Goal: Information Seeking & Learning: Check status

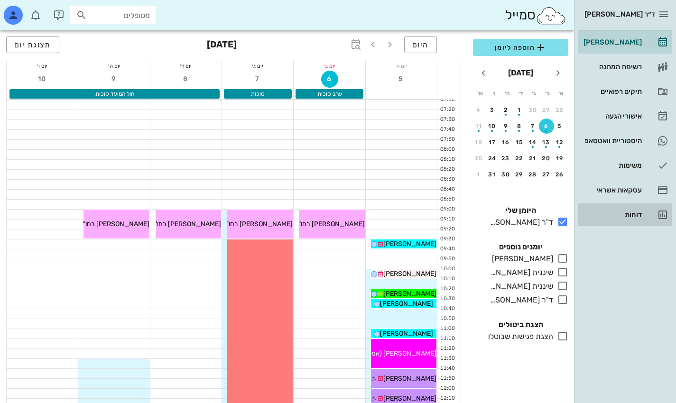
click at [484, 211] on div "דוחות" at bounding box center [611, 215] width 60 height 8
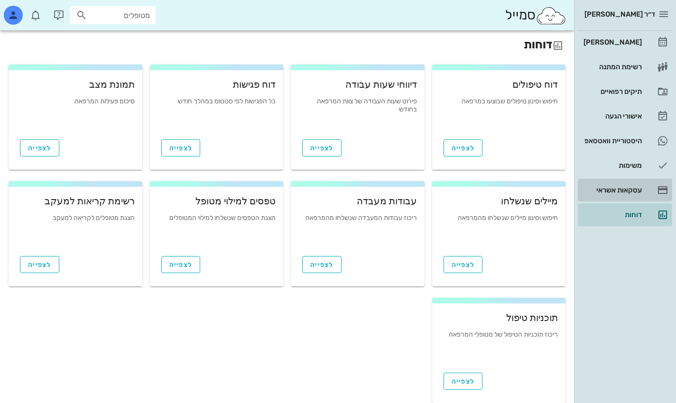
click at [484, 184] on div "עסקאות אשראי" at bounding box center [611, 190] width 60 height 15
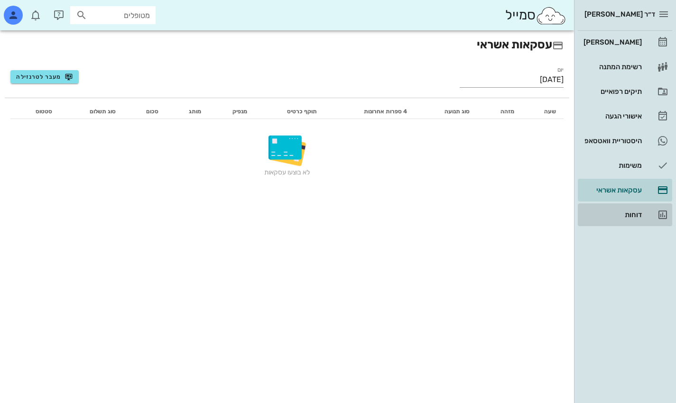
click at [484, 213] on div "דוחות" at bounding box center [611, 215] width 60 height 8
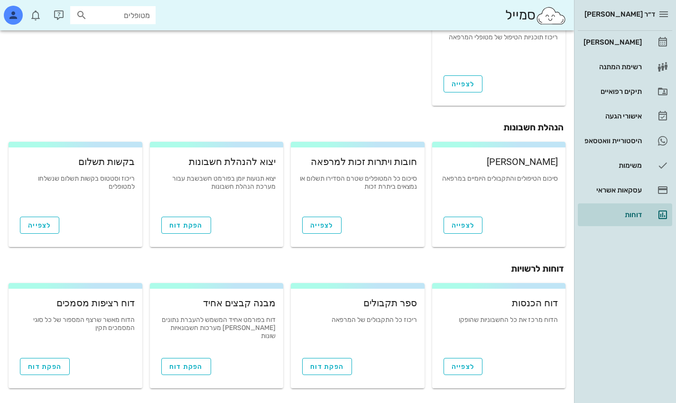
scroll to position [298, 0]
click at [40, 227] on span "לצפייה" at bounding box center [39, 225] width 23 height 8
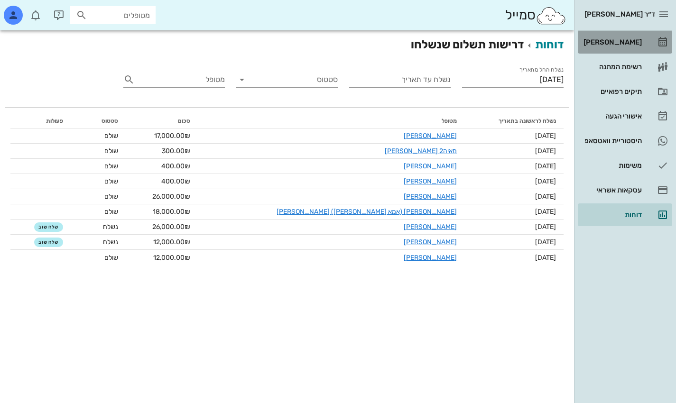
click at [484, 39] on div "[PERSON_NAME]" at bounding box center [611, 42] width 60 height 8
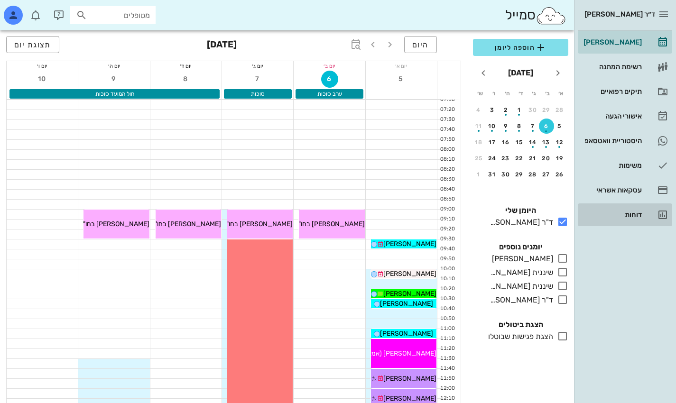
click at [484, 211] on div "דוחות" at bounding box center [611, 215] width 60 height 8
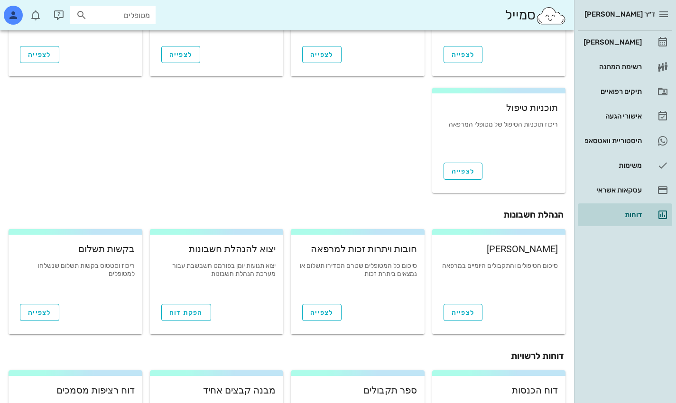
scroll to position [285, 0]
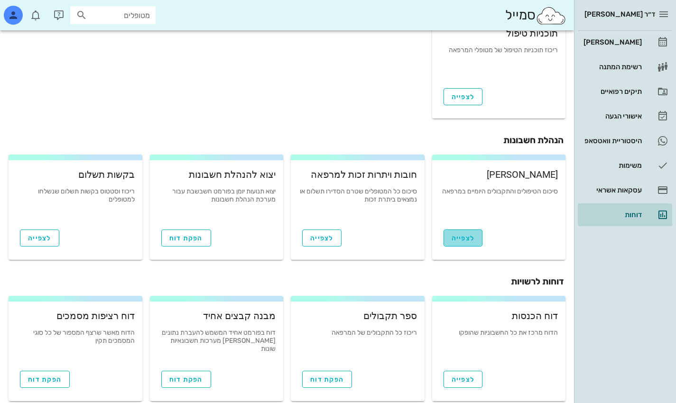
click at [461, 242] on span "לצפייה" at bounding box center [462, 238] width 23 height 8
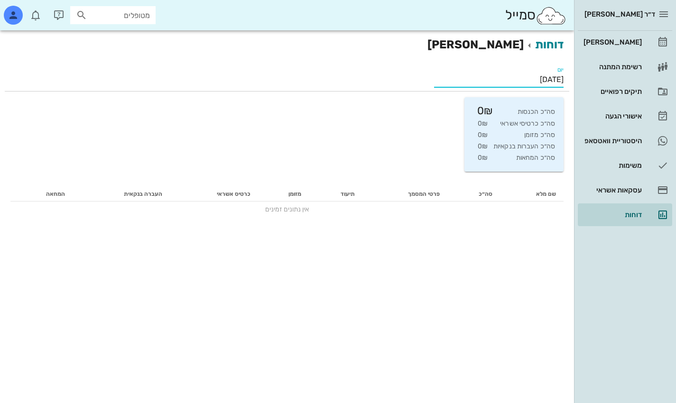
click at [484, 74] on input "[DATE]" at bounding box center [499, 79] width 130 height 15
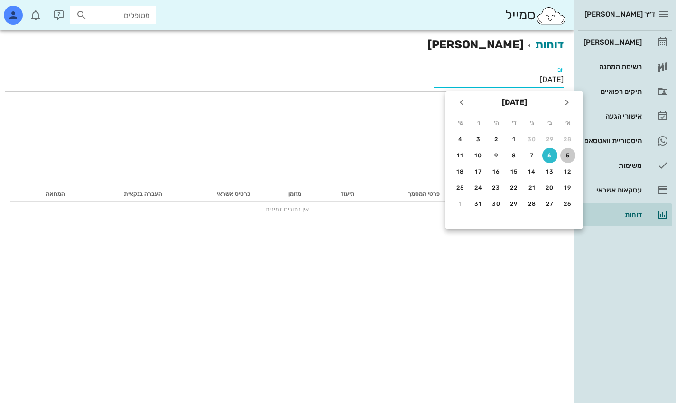
click at [484, 151] on button "5" at bounding box center [567, 155] width 15 height 15
type input "[DATE]"
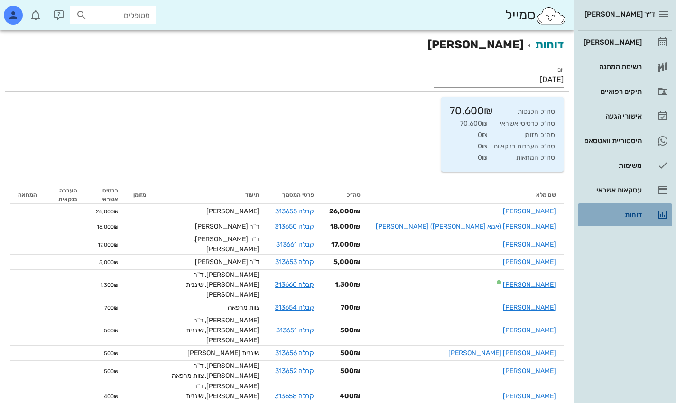
click at [484, 211] on div "דוחות" at bounding box center [611, 215] width 60 height 8
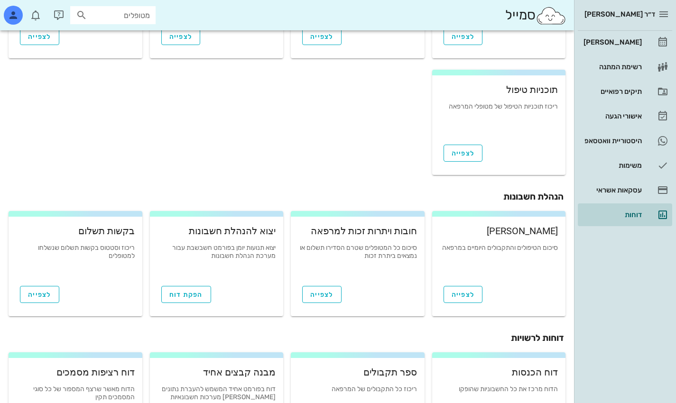
scroll to position [285, 0]
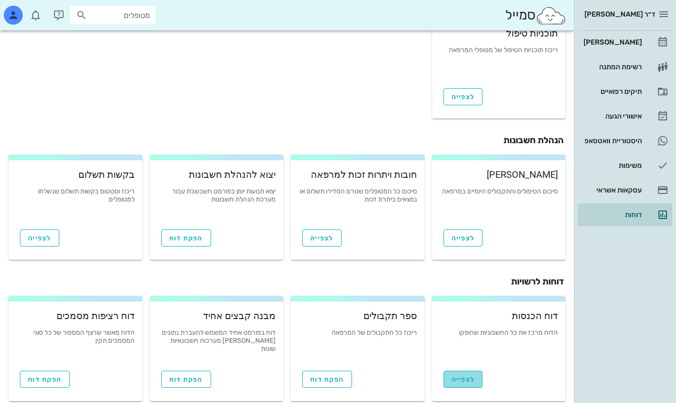
click at [464, 377] on span "לצפייה" at bounding box center [462, 380] width 23 height 8
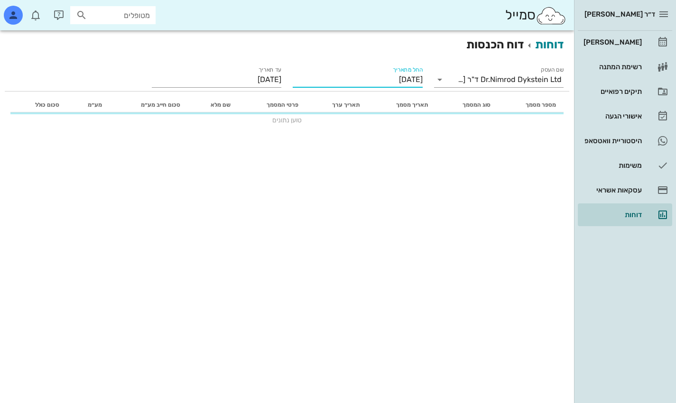
click at [407, 80] on input "[DATE]" at bounding box center [358, 79] width 130 height 15
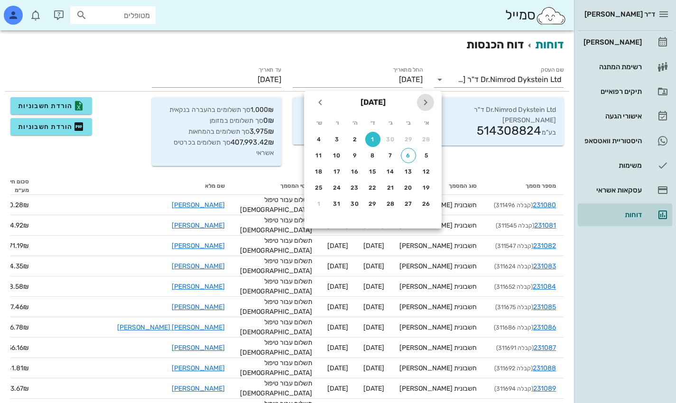
click at [423, 103] on icon "חודש שעבר" at bounding box center [425, 102] width 11 height 11
click at [407, 140] on div "1" at bounding box center [408, 139] width 15 height 7
type input "[DATE]"
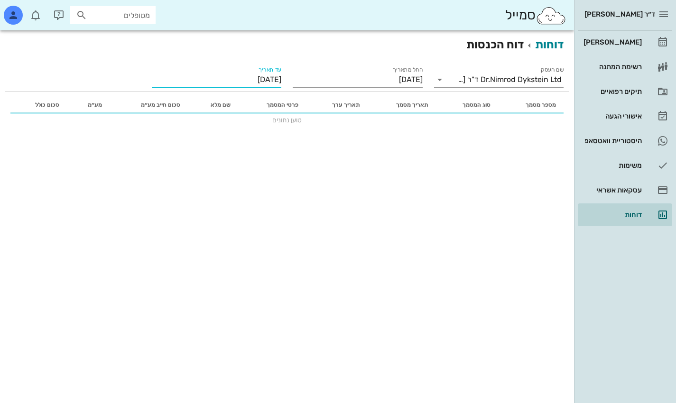
click at [255, 74] on input "[DATE]" at bounding box center [217, 79] width 130 height 15
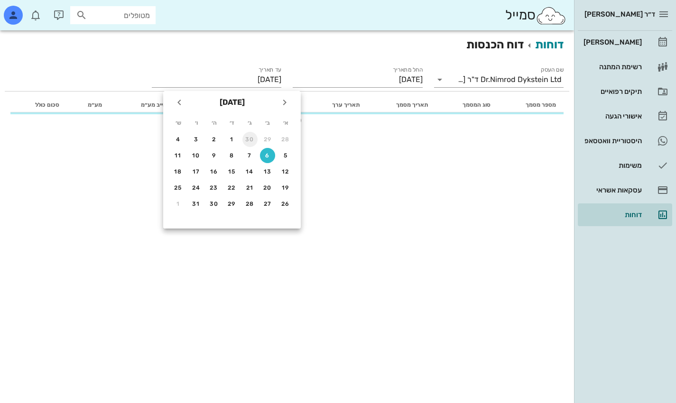
click at [252, 138] on div "30" at bounding box center [249, 139] width 15 height 7
type input "[DATE]"
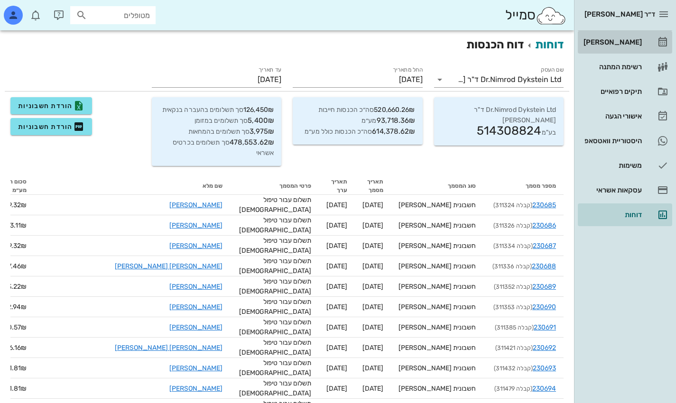
click at [484, 40] on div "[PERSON_NAME]" at bounding box center [611, 42] width 60 height 8
